Goal: Find specific page/section: Find specific page/section

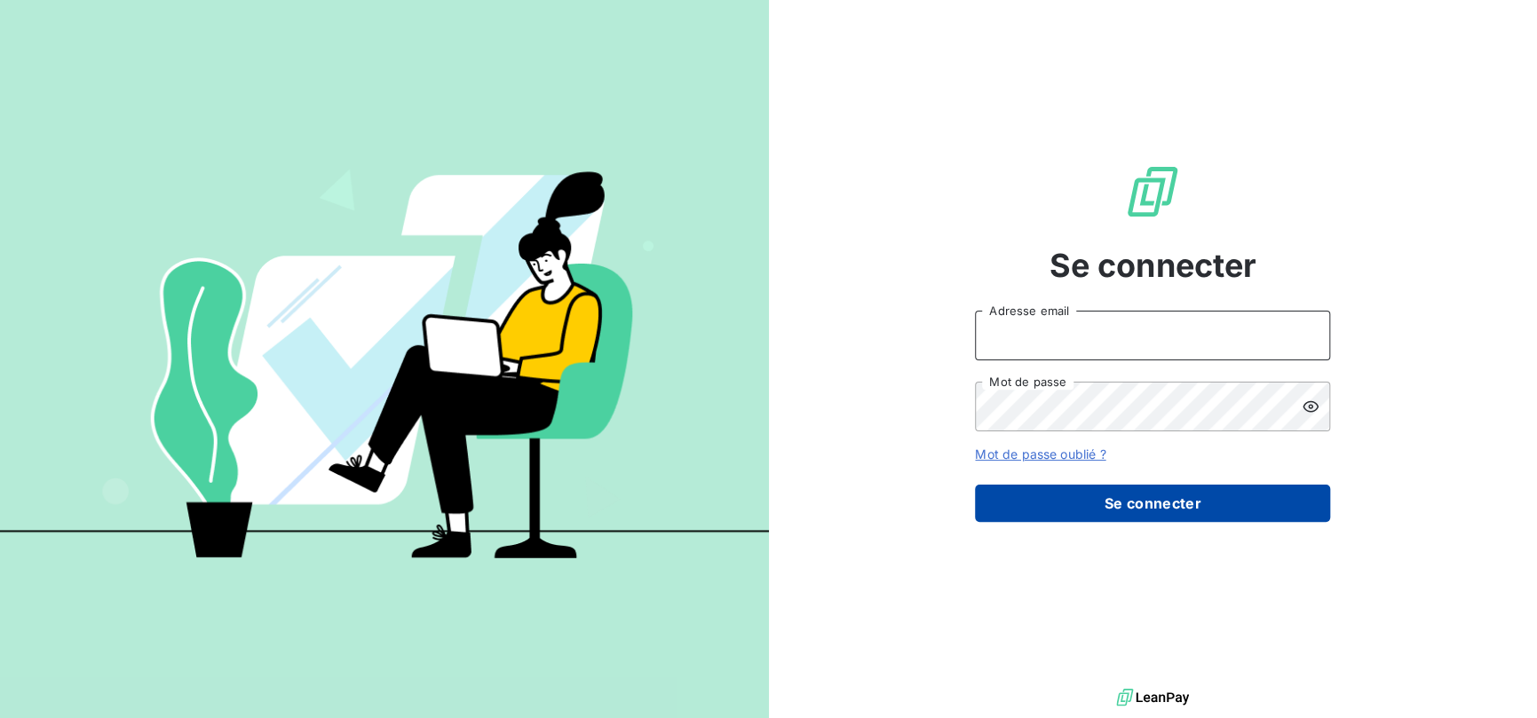
type input "[EMAIL_ADDRESS][PERSON_NAME][DOMAIN_NAME]"
click at [1115, 509] on button "Se connecter" at bounding box center [1152, 503] width 355 height 37
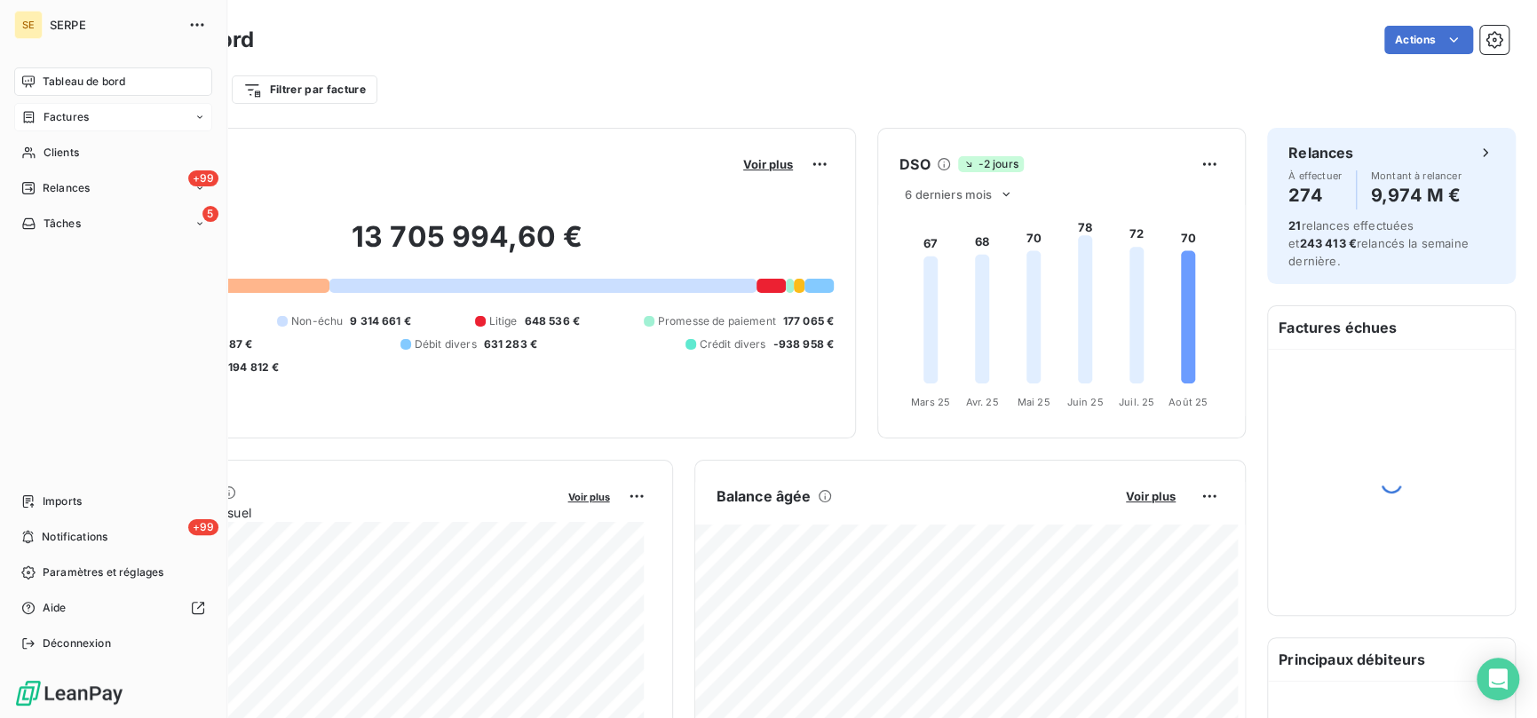
click at [72, 123] on span "Factures" at bounding box center [66, 117] width 45 height 16
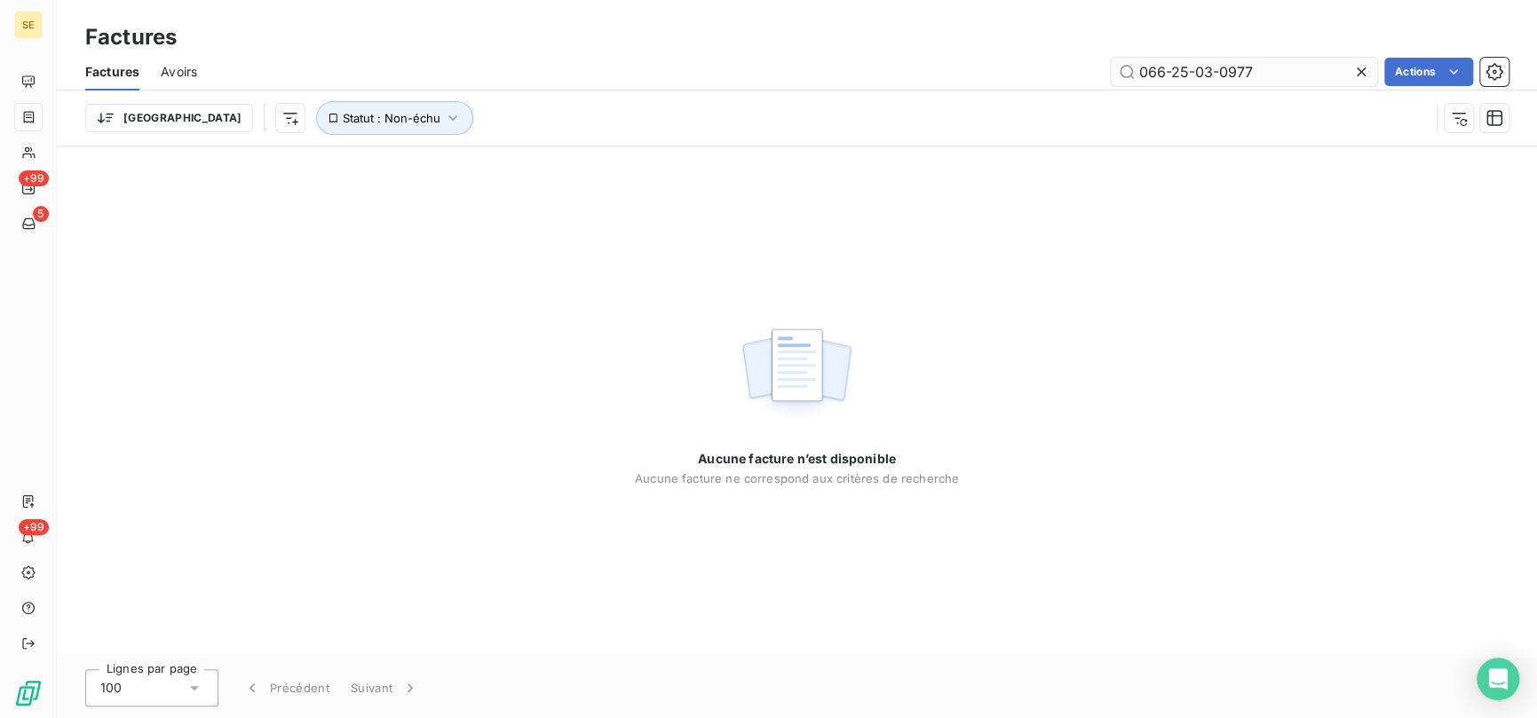
drag, startPoint x: 1292, startPoint y: 72, endPoint x: 1130, endPoint y: 83, distance: 162.9
click at [1130, 83] on input "066-25-03-0977" at bounding box center [1244, 72] width 266 height 28
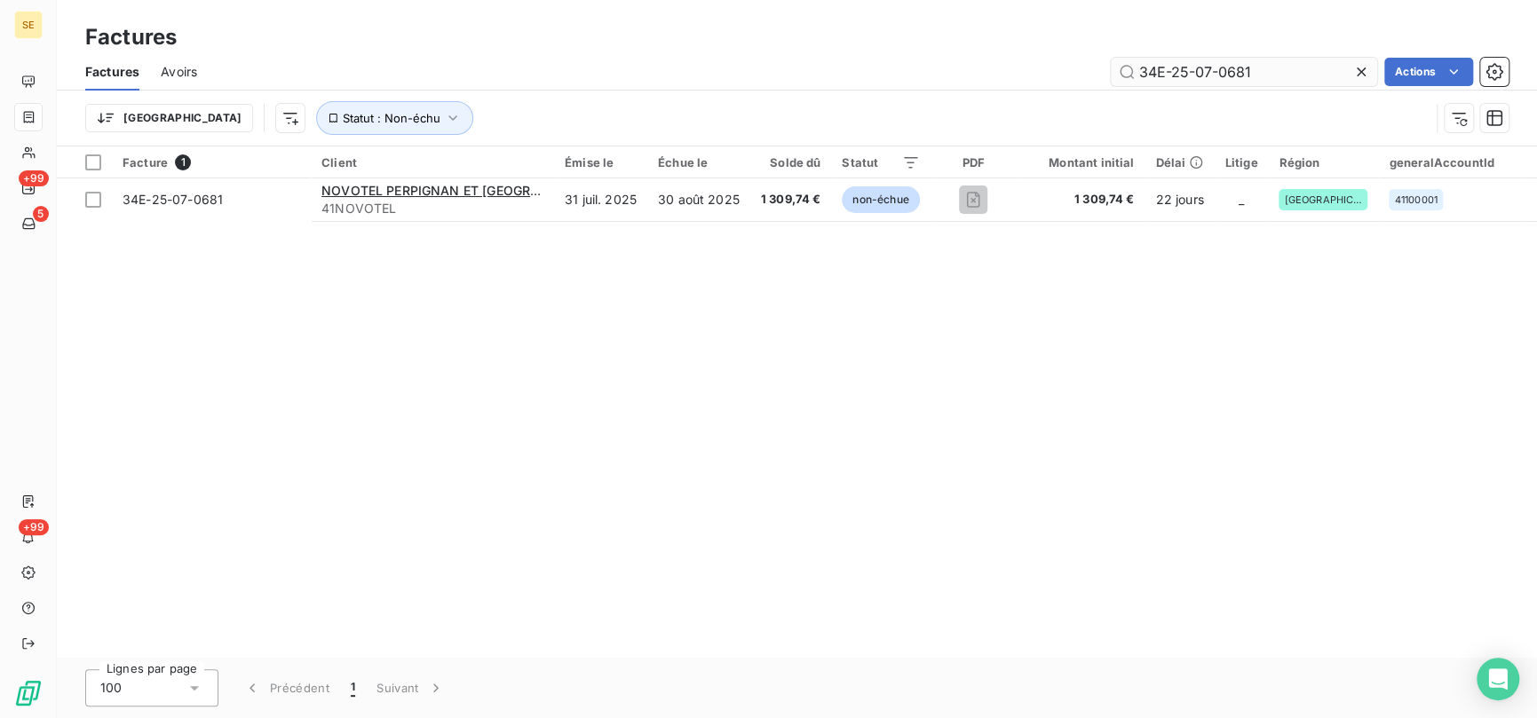
type input "34E-25-07-0681"
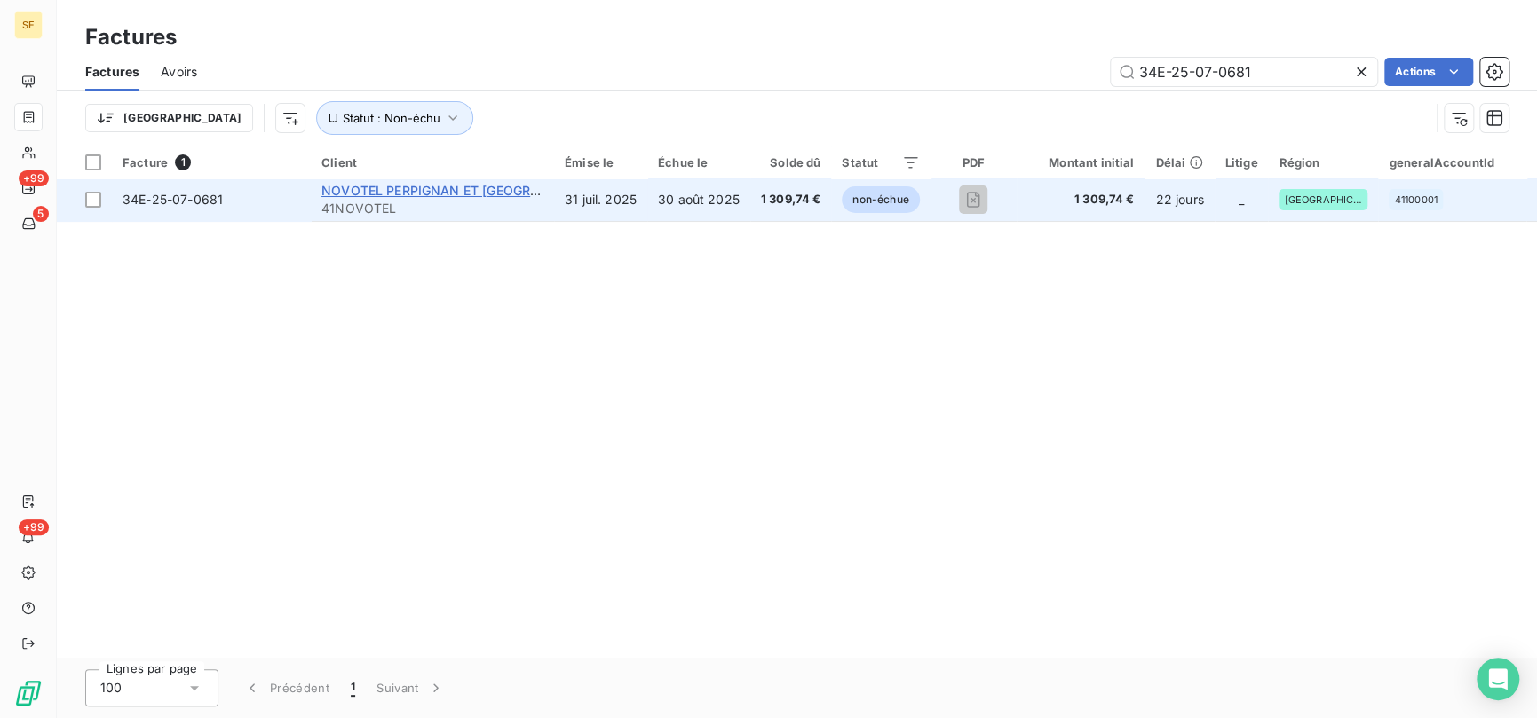
click at [464, 195] on span "NOVOTEL PERPIGNAN ET [GEOGRAPHIC_DATA]" at bounding box center [466, 190] width 290 height 15
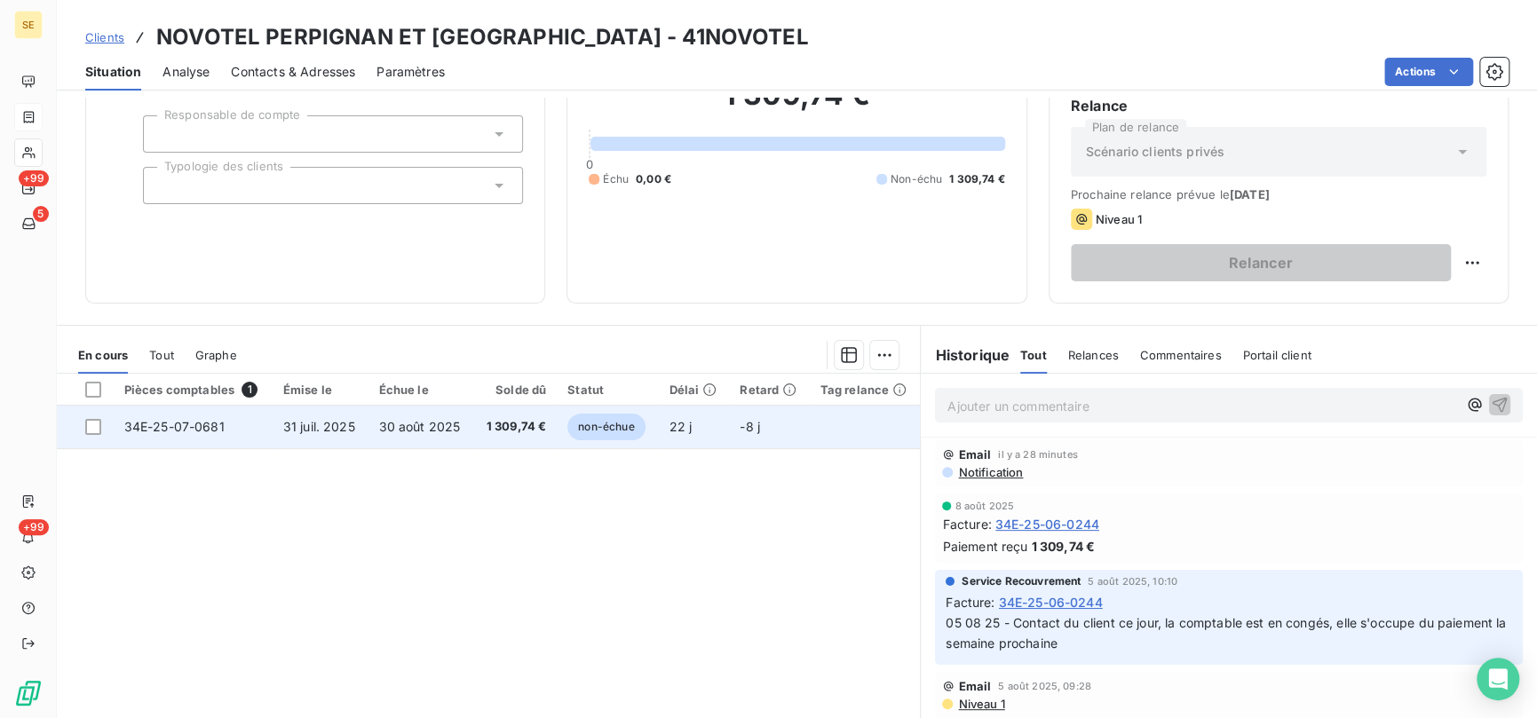
scroll to position [218, 0]
